Goal: Information Seeking & Learning: Learn about a topic

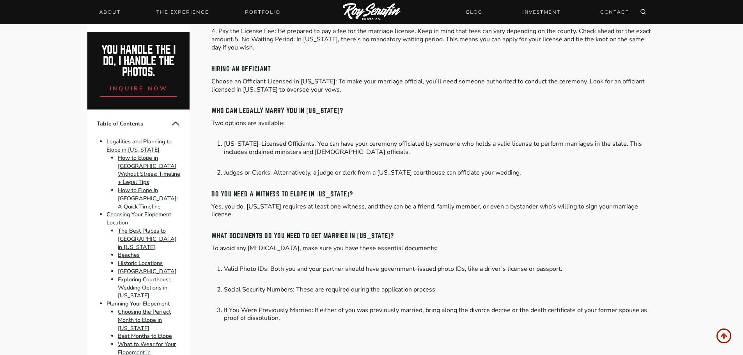
scroll to position [741, 0]
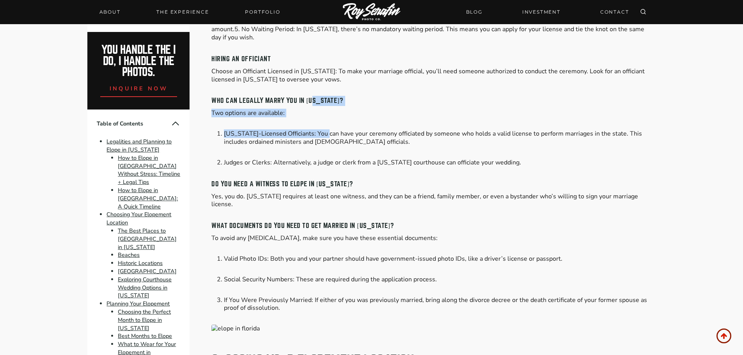
drag, startPoint x: 311, startPoint y: 92, endPoint x: 324, endPoint y: 113, distance: 24.8
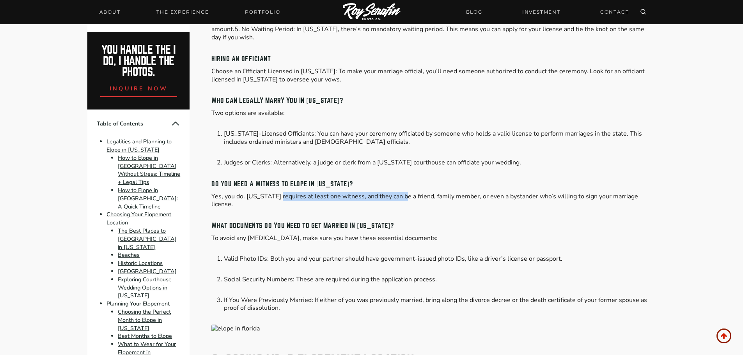
drag, startPoint x: 275, startPoint y: 190, endPoint x: 397, endPoint y: 188, distance: 122.4
click at [397, 193] on p "Yes, you do. [US_STATE] requires at least one witness, and they can be a friend…" at bounding box center [433, 201] width 444 height 16
click at [402, 193] on p "Yes, you do. [US_STATE] requires at least one witness, and they can be a friend…" at bounding box center [433, 201] width 444 height 16
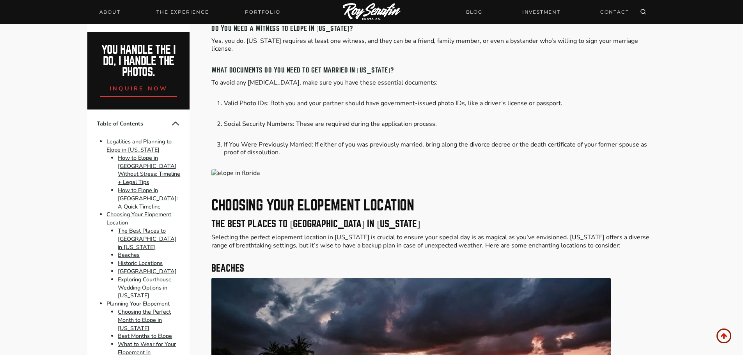
scroll to position [897, 0]
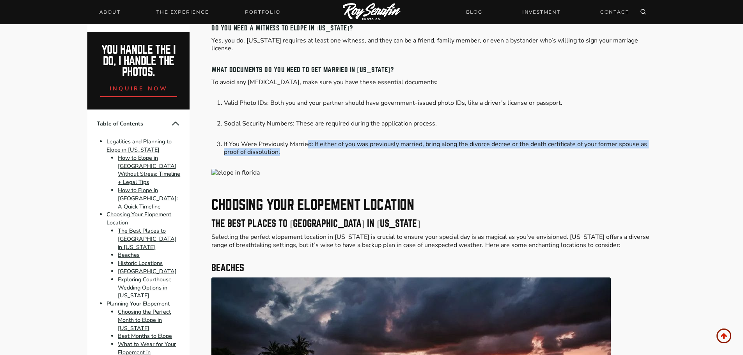
drag, startPoint x: 316, startPoint y: 134, endPoint x: 308, endPoint y: 128, distance: 10.5
click at [308, 140] on li "If You Were Previously Married: If either of you was previously married, bring …" at bounding box center [439, 148] width 431 height 16
click at [343, 140] on li "If You Were Previously Married: If either of you was previously married, bring …" at bounding box center [439, 148] width 431 height 16
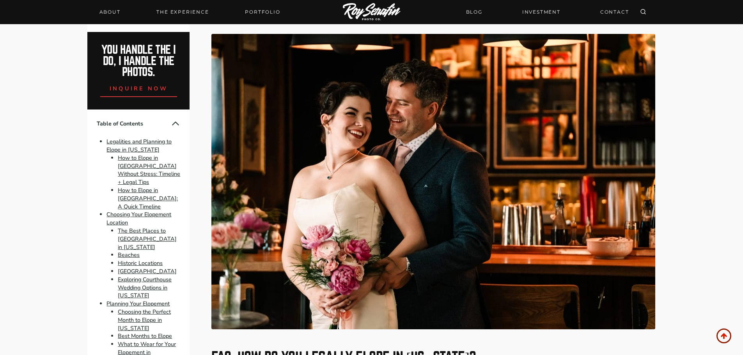
scroll to position [4796, 0]
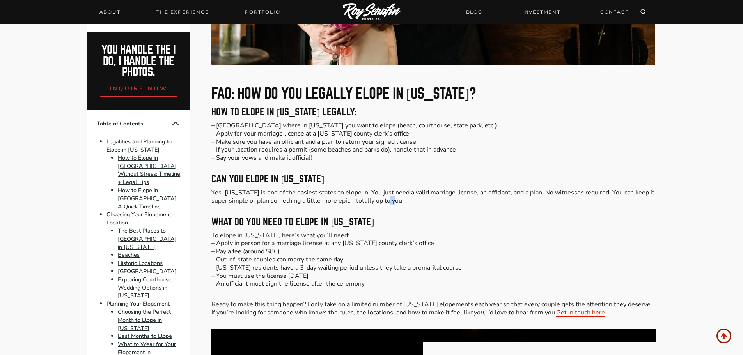
drag, startPoint x: 399, startPoint y: 152, endPoint x: 377, endPoint y: 149, distance: 22.5
click at [377, 189] on p "Yes. [US_STATE] is one of the easiest states to elope in. You just need a valid…" at bounding box center [433, 197] width 444 height 16
click at [401, 189] on p "Yes. [US_STATE] is one of the easiest states to elope in. You just need a valid…" at bounding box center [433, 197] width 444 height 16
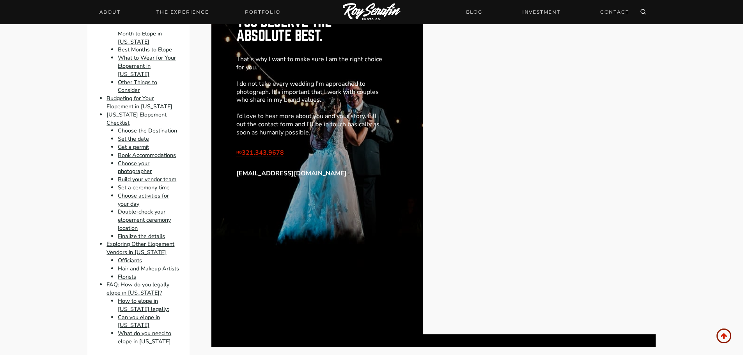
scroll to position [5303, 0]
